Goal: Transaction & Acquisition: Purchase product/service

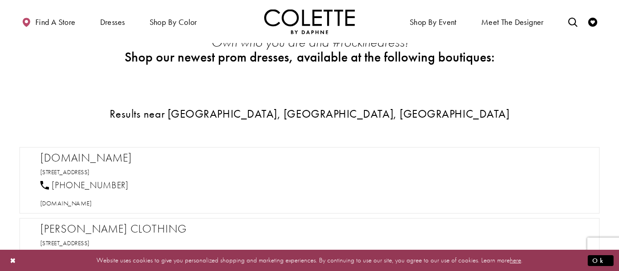
scroll to position [374, 0]
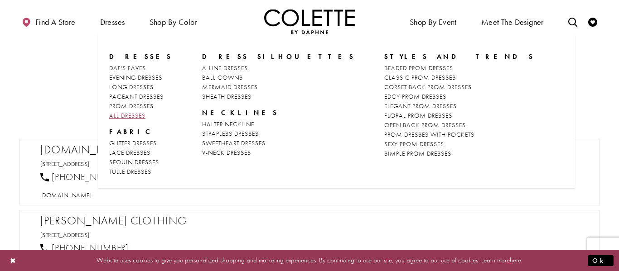
click at [135, 113] on span "ALL DRESSES" at bounding box center [127, 115] width 36 height 8
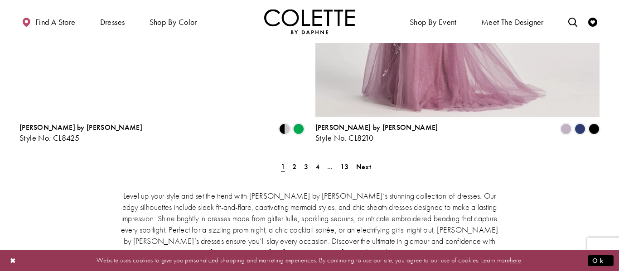
scroll to position [1729, 0]
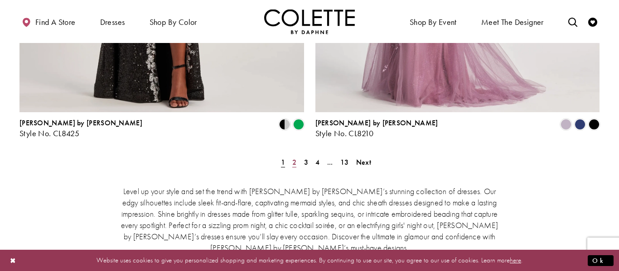
click at [294, 158] on span "2" at bounding box center [294, 163] width 4 height 10
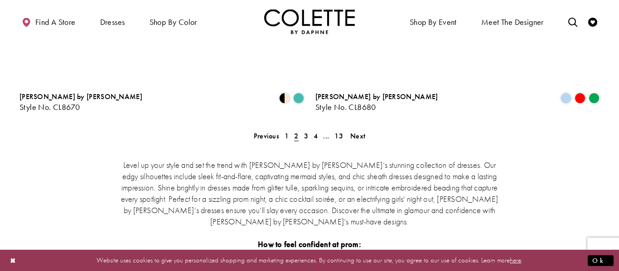
scroll to position [1750, 0]
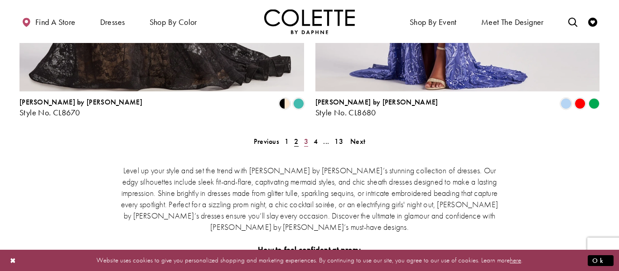
click at [305, 137] on span "3" at bounding box center [306, 142] width 4 height 10
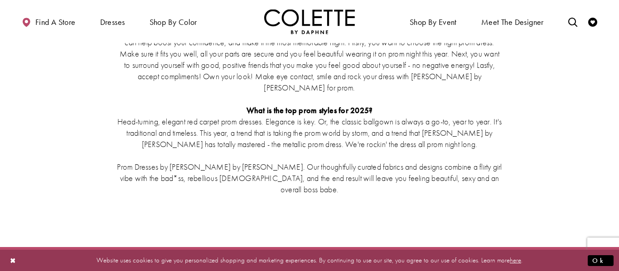
scroll to position [1987, 0]
